Goal: Task Accomplishment & Management: Manage account settings

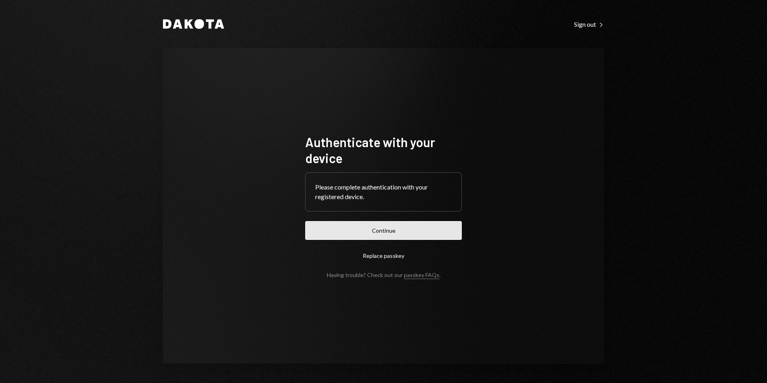
click at [369, 230] on button "Continue" at bounding box center [383, 230] width 157 height 19
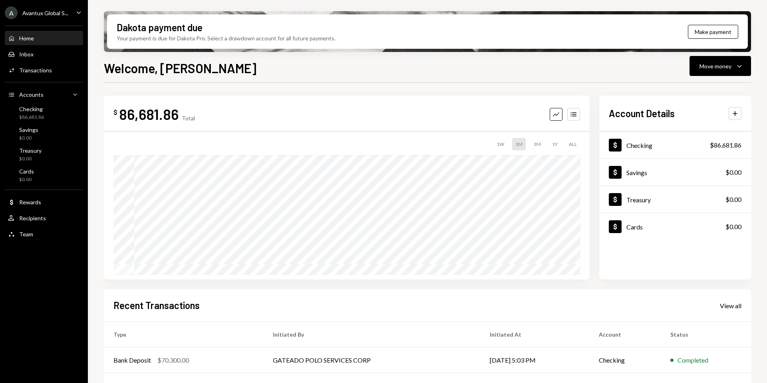
click at [38, 14] on div "Avantux Global S..." at bounding box center [45, 13] width 46 height 7
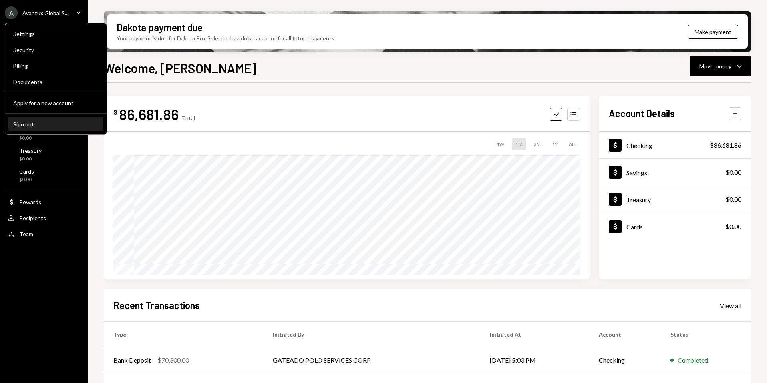
click at [53, 125] on div "Sign out" at bounding box center [55, 124] width 85 height 7
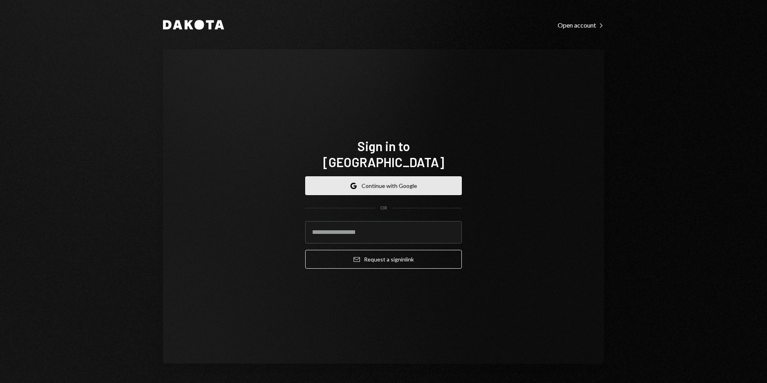
click at [361, 177] on button "Google Continue with Google" at bounding box center [383, 185] width 157 height 19
